Goal: Task Accomplishment & Management: Manage account settings

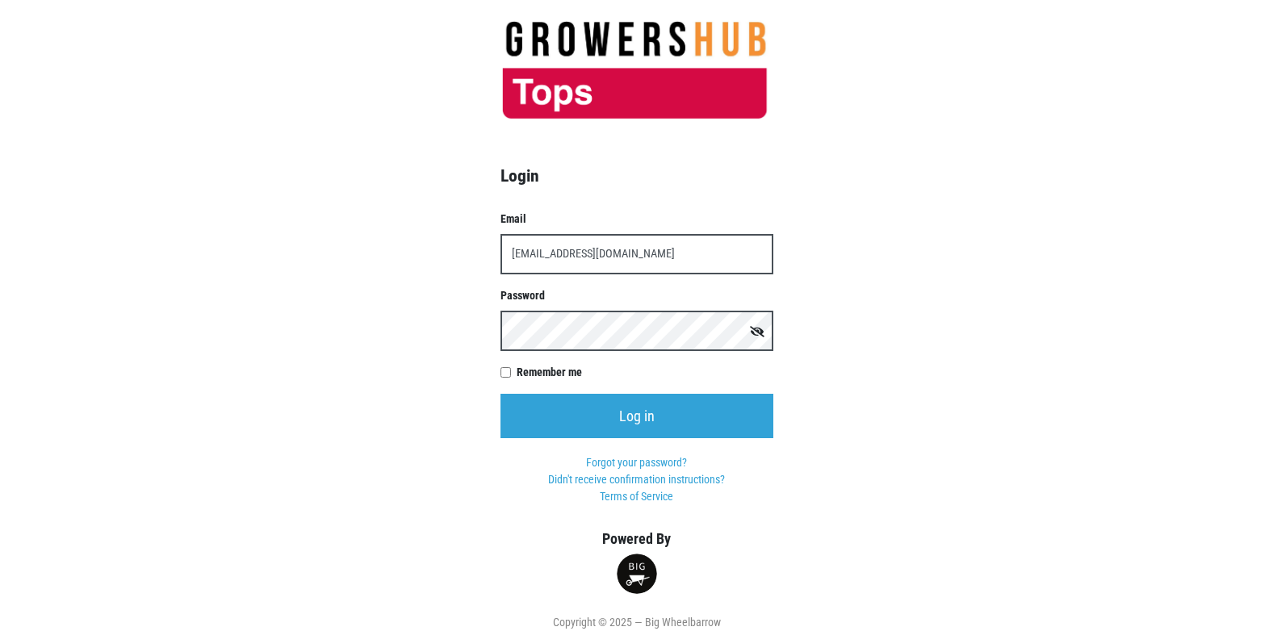
type input "[EMAIL_ADDRESS][DOMAIN_NAME]"
click at [501, 394] on input "Log in" at bounding box center [637, 416] width 273 height 44
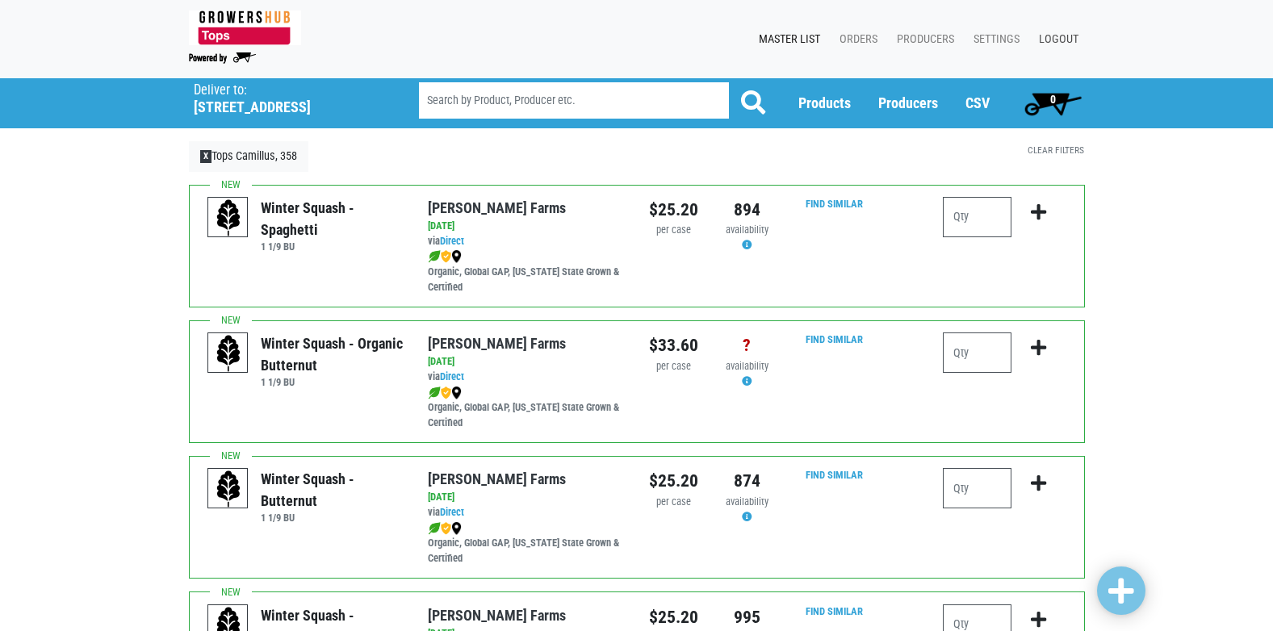
click at [1063, 38] on link "Logout" at bounding box center [1055, 39] width 59 height 31
